Goal: Task Accomplishment & Management: Complete application form

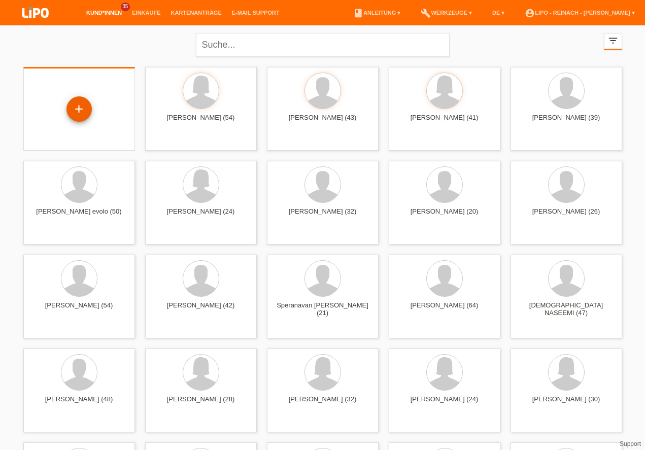
click at [79, 105] on div "+" at bounding box center [79, 108] width 24 height 17
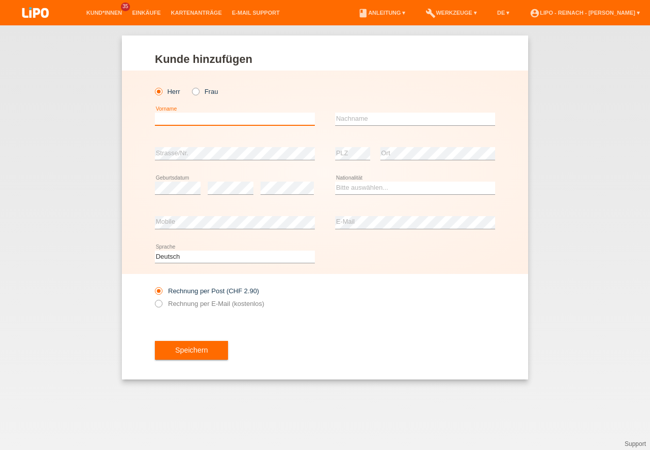
click at [170, 120] on input "text" at bounding box center [235, 119] width 160 height 13
type input "[PERSON_NAME]"
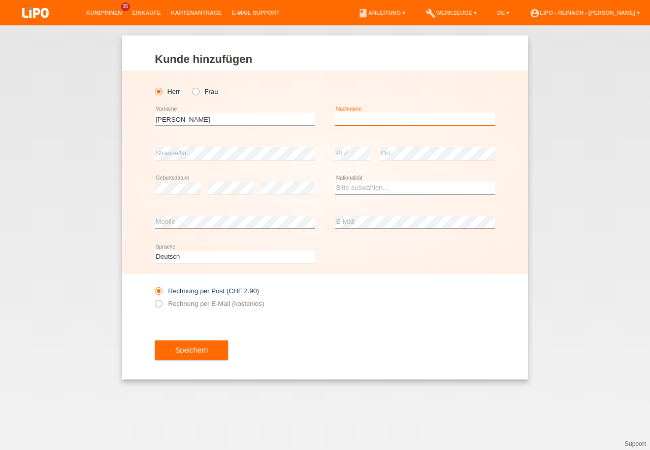
click at [368, 114] on input "text" at bounding box center [415, 119] width 160 height 13
type input "Pärli"
click at [395, 186] on select "Bitte auswählen... [GEOGRAPHIC_DATA] [GEOGRAPHIC_DATA] [GEOGRAPHIC_DATA] [GEOGR…" at bounding box center [415, 188] width 160 height 12
select select "CH"
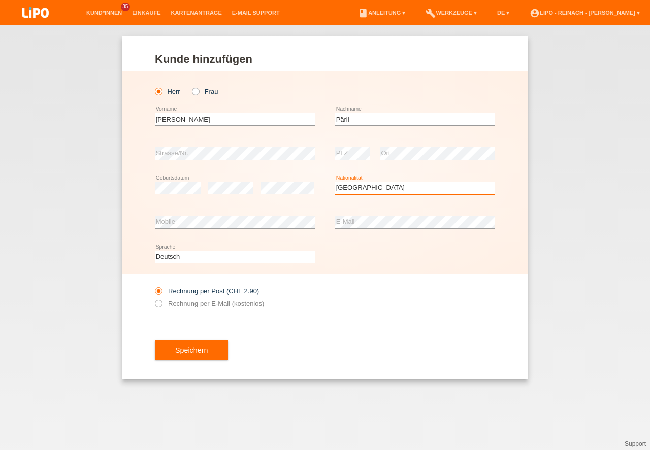
click at [0, 0] on option "Schweiz" at bounding box center [0, 0] width 0 height 0
click at [153, 298] on icon at bounding box center [153, 298] width 0 height 0
click at [159, 303] on input "Rechnung per E-Mail (kostenlos)" at bounding box center [158, 306] width 7 height 13
radio input "true"
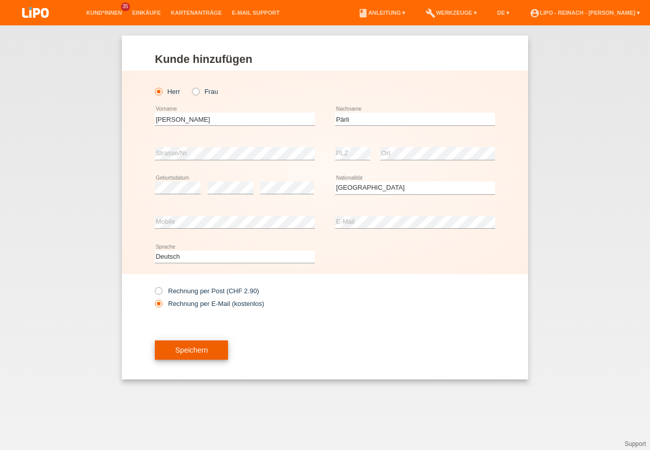
click at [191, 351] on button "Speichern" at bounding box center [191, 349] width 73 height 19
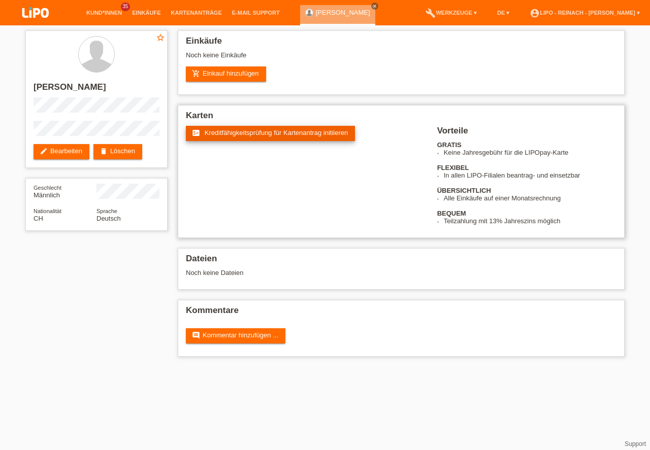
click at [244, 135] on span "Kreditfähigkeitsprüfung für Kartenantrag initiieren" at bounding box center [276, 133] width 144 height 8
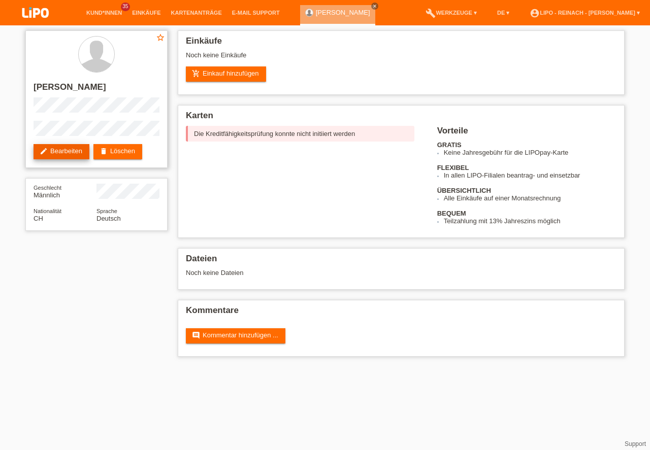
click at [53, 149] on link "edit Bearbeiten" at bounding box center [61, 151] width 56 height 15
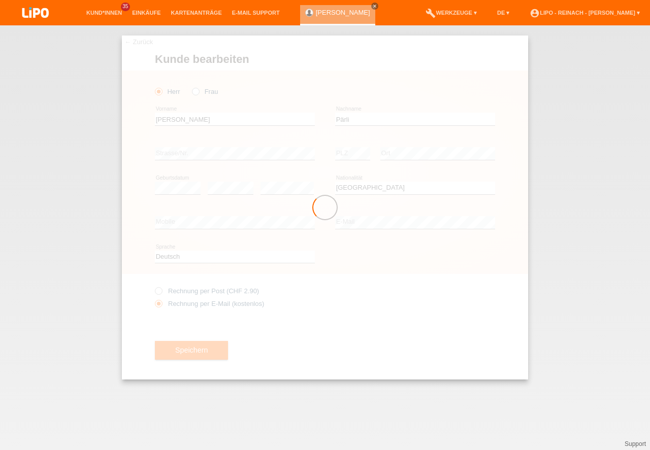
select select "CH"
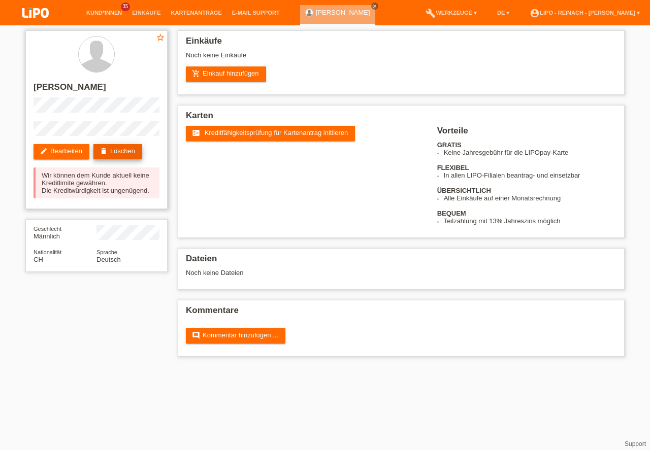
click at [123, 152] on link "delete Löschen" at bounding box center [117, 151] width 49 height 15
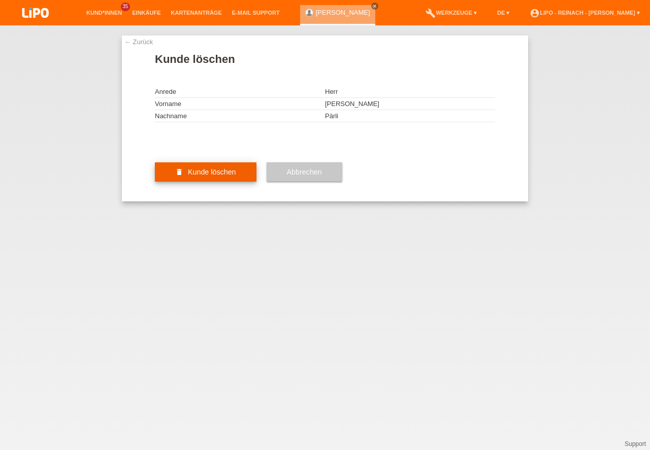
click at [226, 182] on button "delete Kunde löschen" at bounding box center [205, 171] width 101 height 19
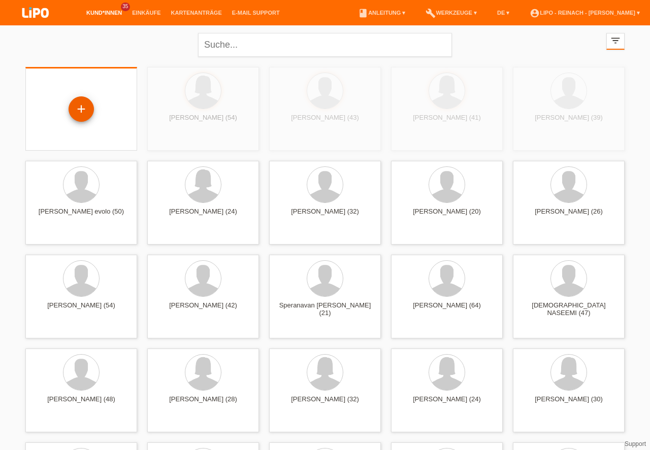
click at [81, 110] on div "+" at bounding box center [81, 108] width 24 height 17
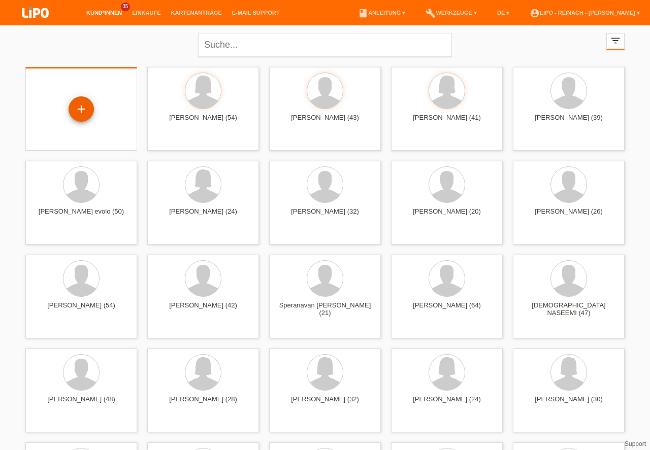
click at [80, 113] on div "+" at bounding box center [81, 108] width 24 height 17
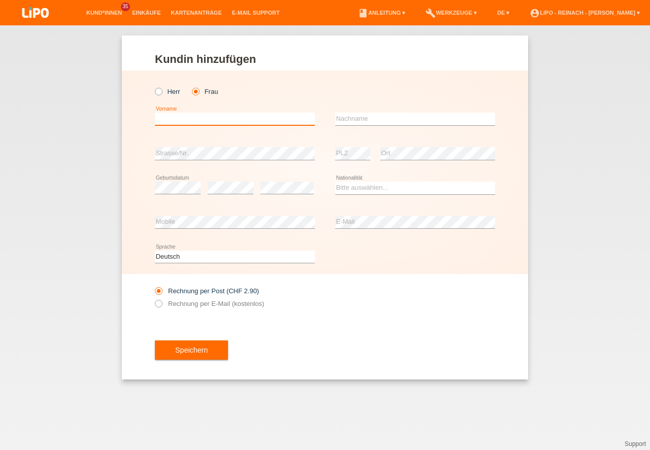
click at [191, 124] on input "text" at bounding box center [235, 119] width 160 height 13
type input "[PERSON_NAME]"
click at [395, 112] on div "error Nachname" at bounding box center [415, 119] width 160 height 35
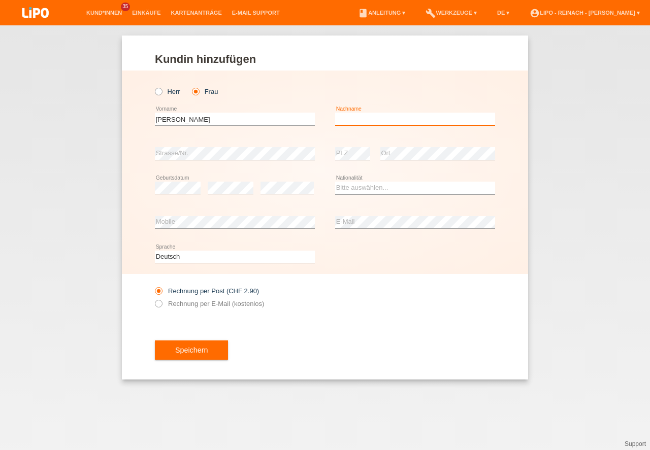
click at [360, 120] on input "text" at bounding box center [415, 119] width 160 height 13
type input "[PERSON_NAME]"
click at [392, 198] on div "Bitte auswählen... Schweiz Deutschland Liechtenstein Österreich ------------ Af…" at bounding box center [415, 188] width 160 height 35
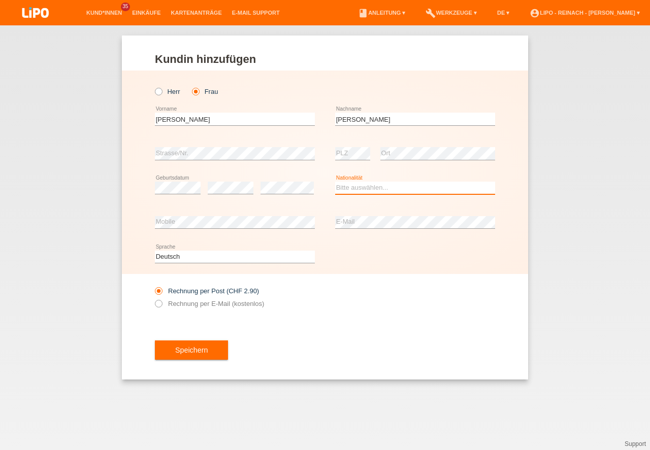
click at [385, 190] on select "Bitte auswählen... Schweiz Deutschland Liechtenstein Österreich ------------ Af…" at bounding box center [415, 188] width 160 height 12
select select "CH"
click at [0, 0] on option "Schweiz" at bounding box center [0, 0] width 0 height 0
click at [153, 298] on icon at bounding box center [153, 298] width 0 height 0
click at [425, 286] on div "Rechnung per Post (CHF 2.90) Rechnung per E-Mail (kostenlos)" at bounding box center [325, 297] width 340 height 47
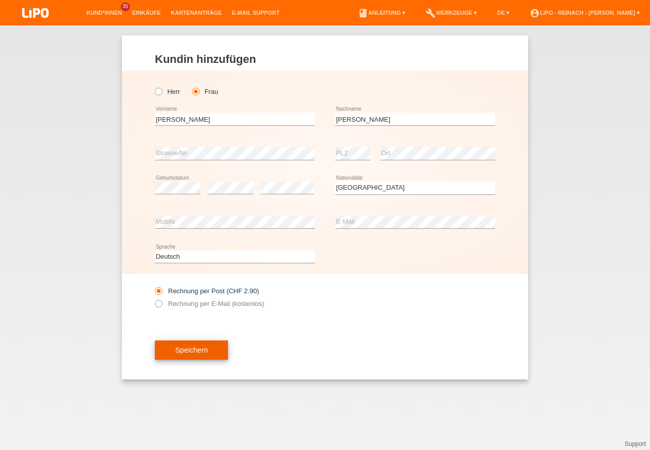
click at [180, 351] on button "Speichern" at bounding box center [191, 349] width 73 height 19
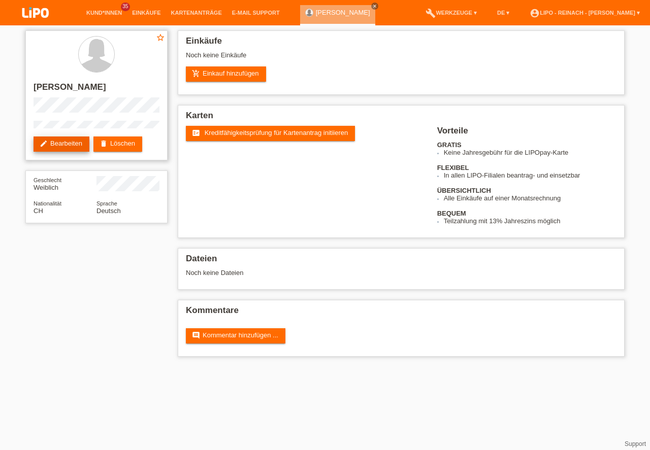
click at [60, 143] on link "edit Bearbeiten" at bounding box center [61, 143] width 56 height 15
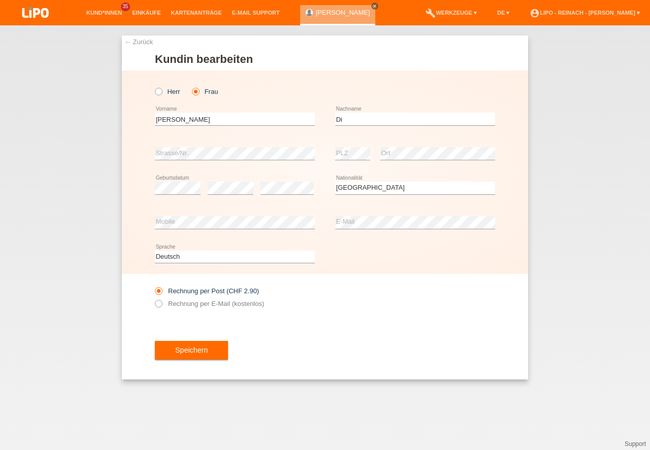
select select "CH"
type input "Dillier"
drag, startPoint x: 477, startPoint y: 317, endPoint x: 439, endPoint y: 315, distance: 38.1
click at [477, 317] on div "Rechnung per Post (CHF 2.90) Rechnung per E-Mail (kostenlos)" at bounding box center [325, 297] width 340 height 47
click at [207, 349] on button "Speichern" at bounding box center [191, 349] width 73 height 19
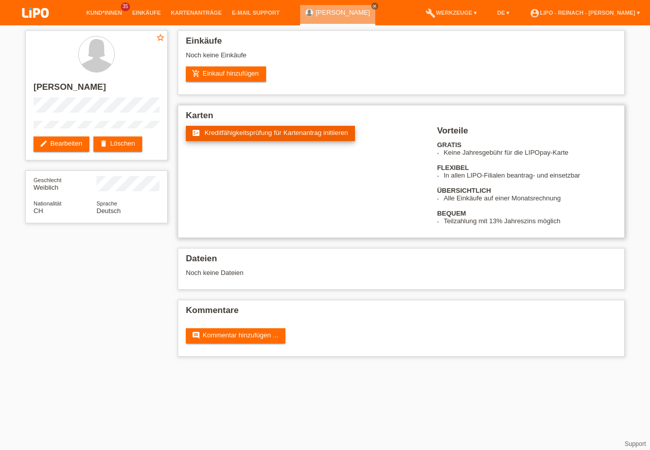
click at [248, 136] on span "Kreditfähigkeitsprüfung für Kartenantrag initiieren" at bounding box center [276, 133] width 144 height 8
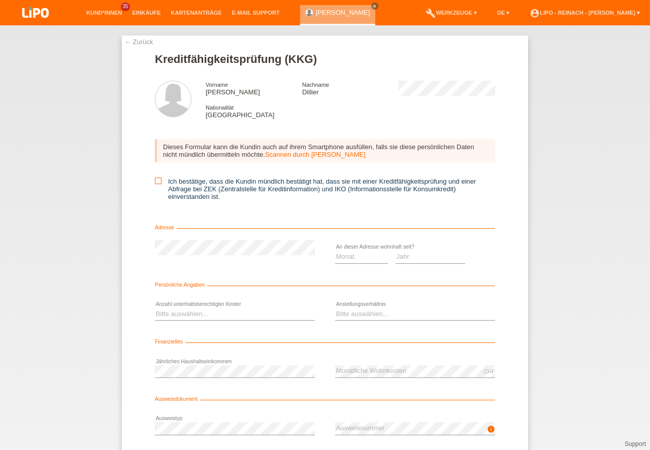
click at [158, 181] on icon at bounding box center [158, 181] width 7 height 7
click at [158, 181] on input "Ich bestätige, dass die Kundin mündlich bestätigt hat, dass sie mit einer Kredi…" at bounding box center [158, 181] width 7 height 7
checkbox input "true"
click at [342, 254] on select "Monat 01 02 03 04 05 06 07 08 09 10" at bounding box center [361, 257] width 53 height 12
select select "01"
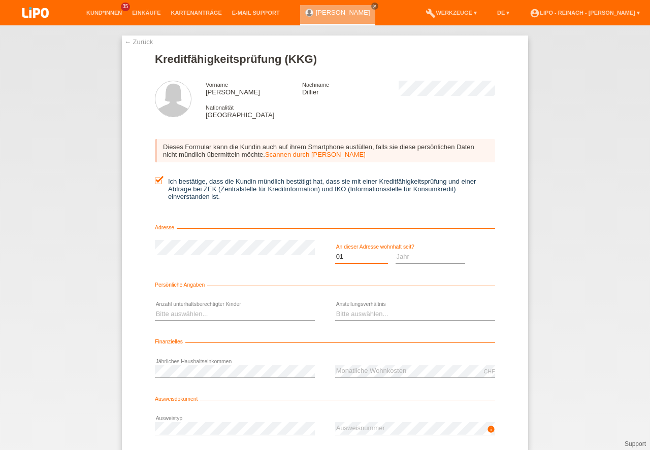
click at [0, 0] on option "01" at bounding box center [0, 0] width 0 height 0
click at [415, 258] on select "Jahr 2025 2024 2023 2022 2021 2020 2019 2018 2017 2016 2015 2014 2013 2012 2011…" at bounding box center [430, 257] width 70 height 12
select select "2023"
click at [0, 0] on option "2023" at bounding box center [0, 0] width 0 height 0
click at [200, 319] on select "Bitte auswählen... 0 1 2 3 4 5 6 7 8 9" at bounding box center [235, 314] width 160 height 12
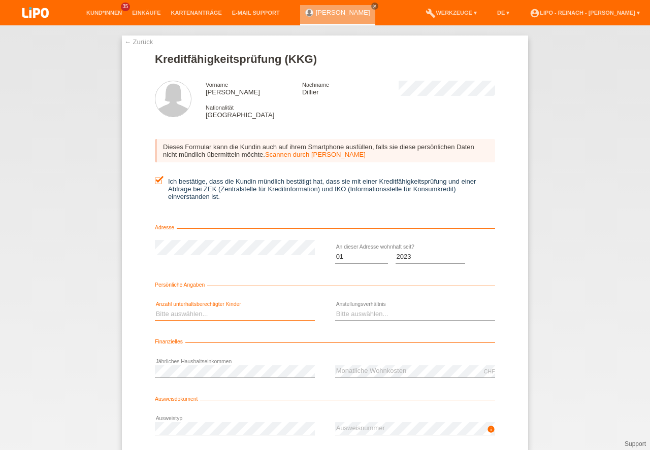
click at [198, 315] on select "Bitte auswählen... 0 1 2 3 4 5 6 7 8 9" at bounding box center [235, 314] width 160 height 12
click at [184, 315] on select "Bitte auswählen... 0 1 2 3 4 5 6 7 8 9" at bounding box center [235, 314] width 160 height 12
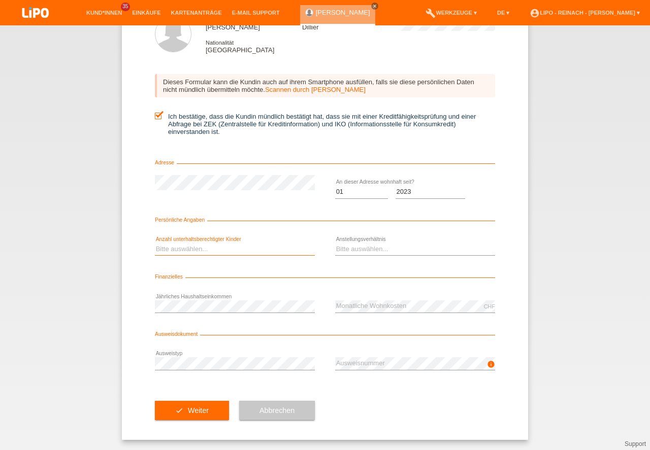
click at [169, 246] on select "Bitte auswählen... 0 1 2 3 4 5 6 7 8 9" at bounding box center [235, 249] width 160 height 12
select select "0"
click at [0, 0] on option "0" at bounding box center [0, 0] width 0 height 0
click at [377, 250] on select "Bitte auswählen... Unbefristet Befristet Lehrling/Student Pensioniert Nicht arb…" at bounding box center [415, 249] width 160 height 12
select select "UNLIMITED"
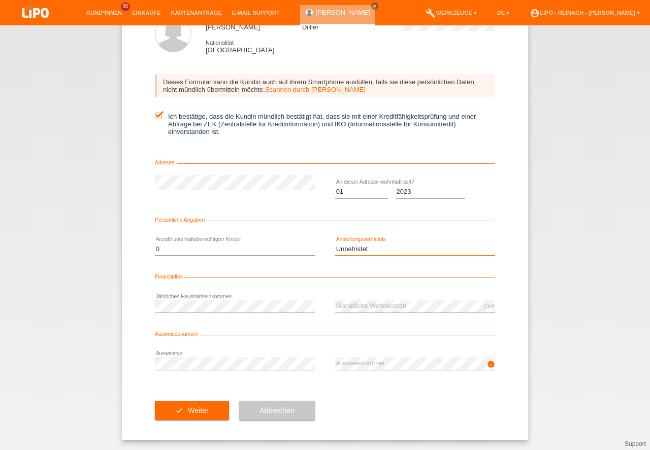
click at [0, 0] on option "Unbefristet" at bounding box center [0, 0] width 0 height 0
click at [603, 279] on div "← Zurück Kreditfähigkeitsprüfung (KKG) Vorname Nicole Nachname Dillier National…" at bounding box center [325, 237] width 650 height 425
click at [194, 401] on button "check Weiter" at bounding box center [192, 410] width 74 height 19
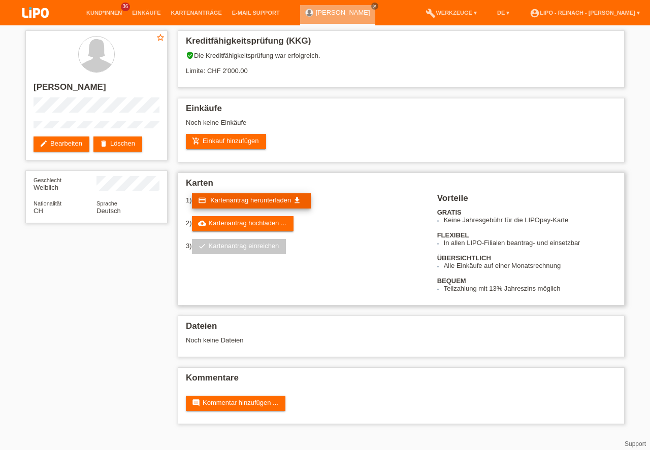
click at [258, 200] on span "Kartenantrag herunterladen" at bounding box center [250, 200] width 81 height 8
click at [569, 16] on link "account_circle LIPO - Reinach - [PERSON_NAME] ▾" at bounding box center [584, 13] width 120 height 6
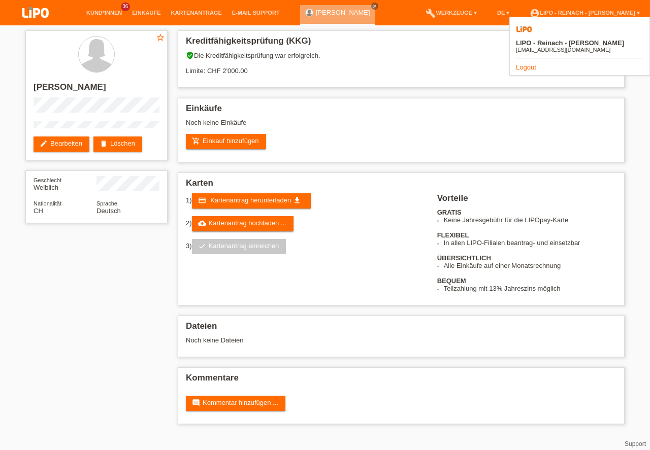
click at [517, 63] on link "Logout" at bounding box center [526, 67] width 20 height 8
